Goal: Task Accomplishment & Management: Manage account settings

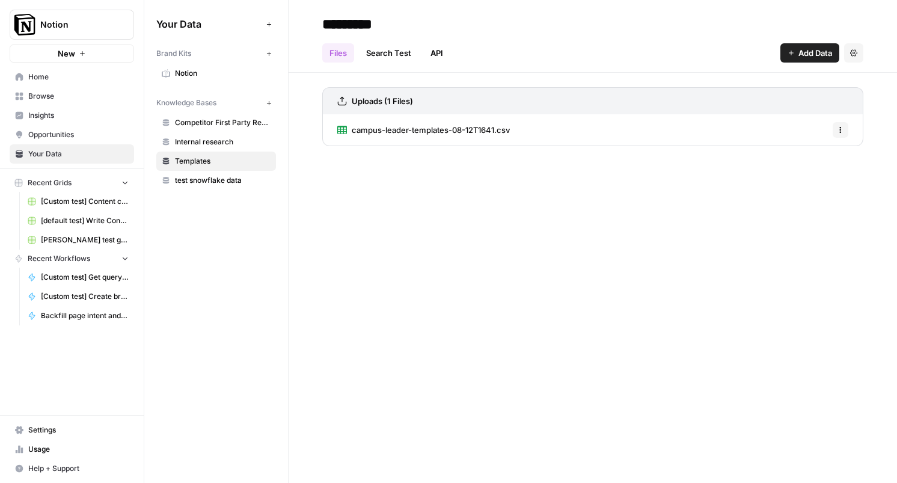
click at [325, 264] on div "********* Files Search Test API Add Data Settings Uploads (1 Files) campus-lead…" at bounding box center [592, 241] width 608 height 483
click at [56, 433] on span "Settings" at bounding box center [78, 429] width 100 height 11
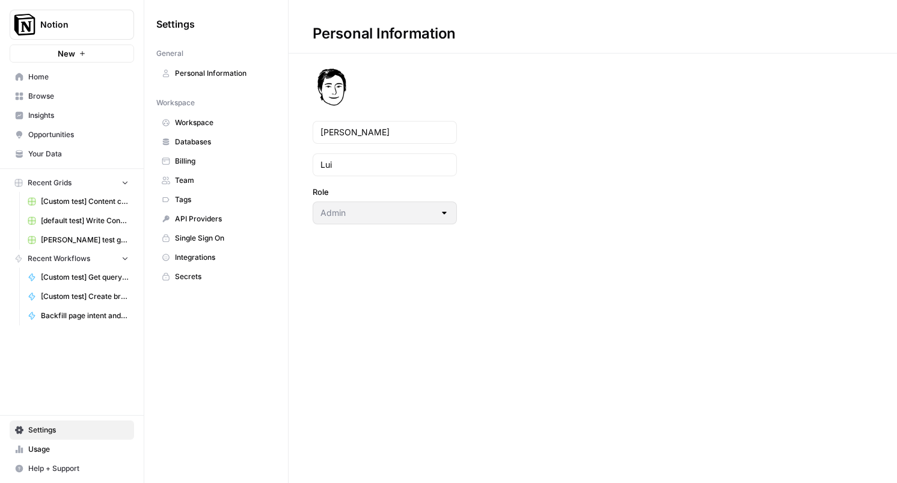
click at [174, 179] on link "Team" at bounding box center [216, 180] width 120 height 19
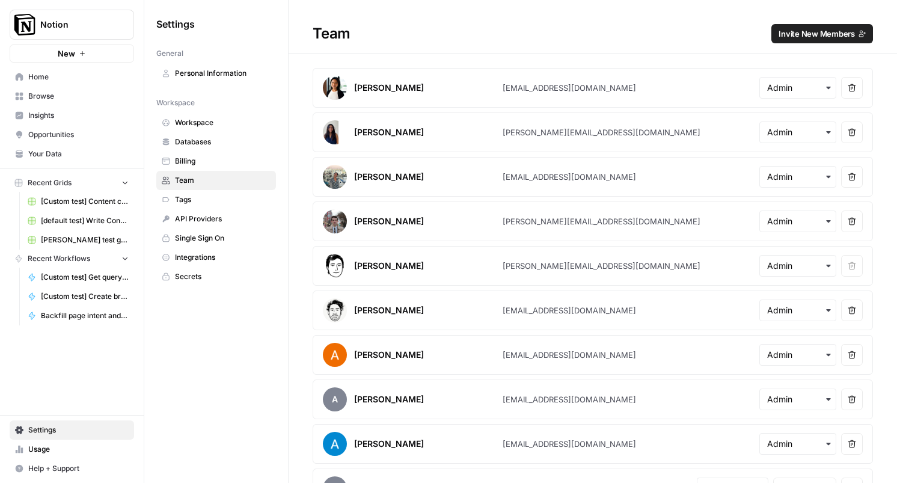
click at [817, 34] on span "Invite New Members" at bounding box center [816, 34] width 76 height 12
click at [828, 29] on span "Invite New Members" at bounding box center [816, 34] width 76 height 12
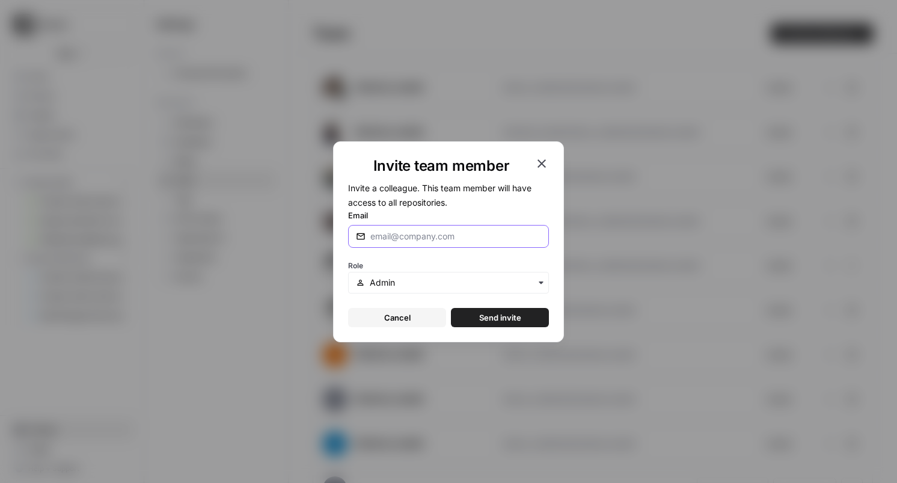
click at [432, 240] on input "Email" at bounding box center [455, 236] width 171 height 12
paste input "[EMAIL_ADDRESS][DOMAIN_NAME]"
type input "[EMAIL_ADDRESS][DOMAIN_NAME]"
click at [433, 281] on input "text" at bounding box center [455, 282] width 171 height 12
click at [437, 260] on div "Role" at bounding box center [448, 275] width 201 height 36
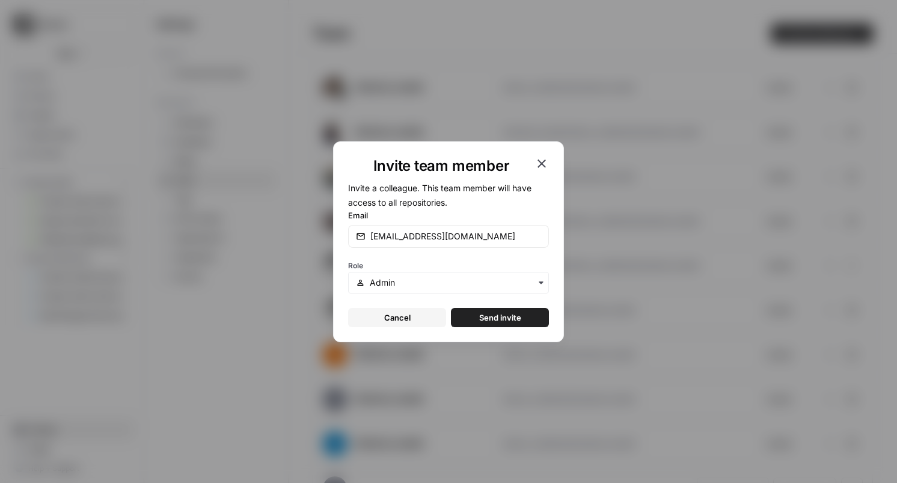
click at [502, 320] on span "Send invite" at bounding box center [500, 317] width 42 height 12
